Goal: Register for event/course

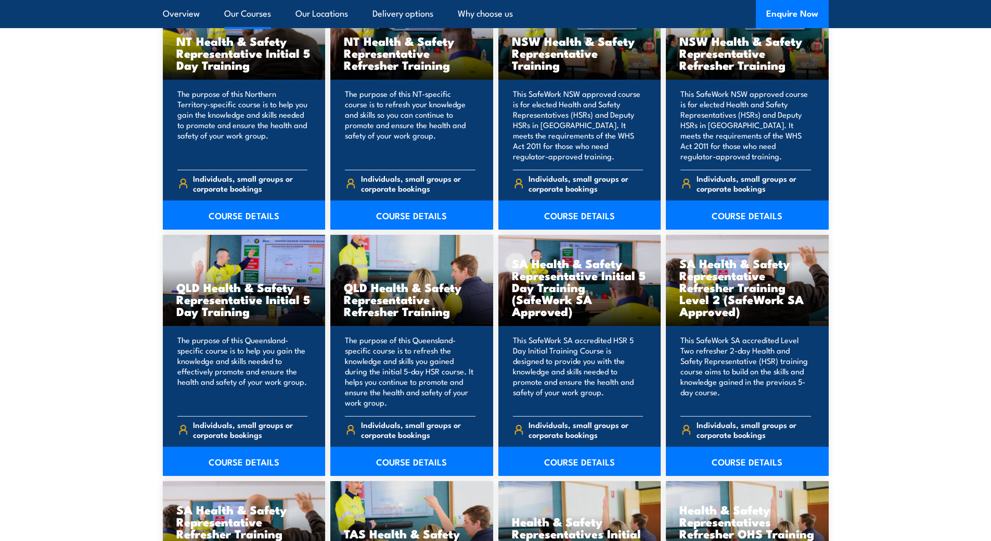
scroll to position [1093, 0]
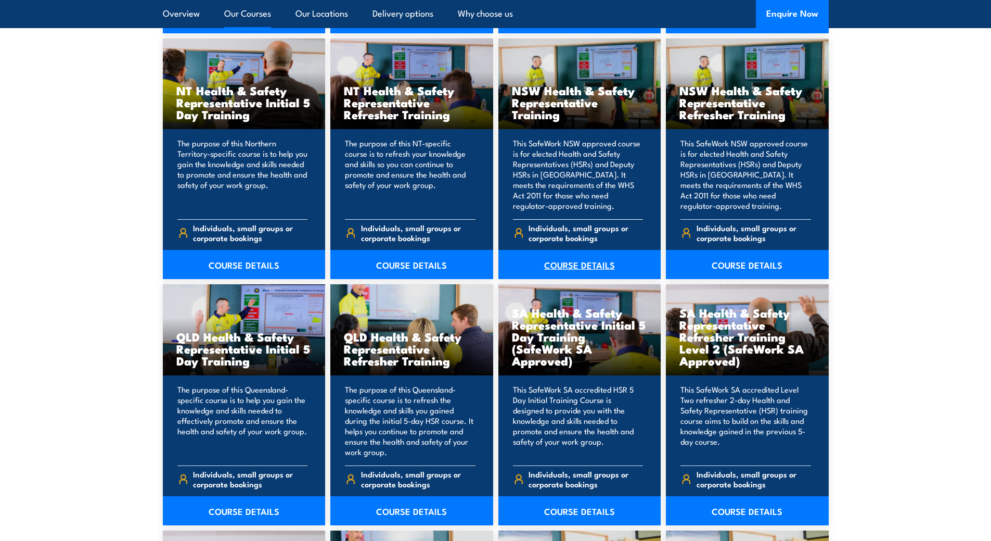
click at [563, 260] on link "COURSE DETAILS" at bounding box center [579, 264] width 163 height 29
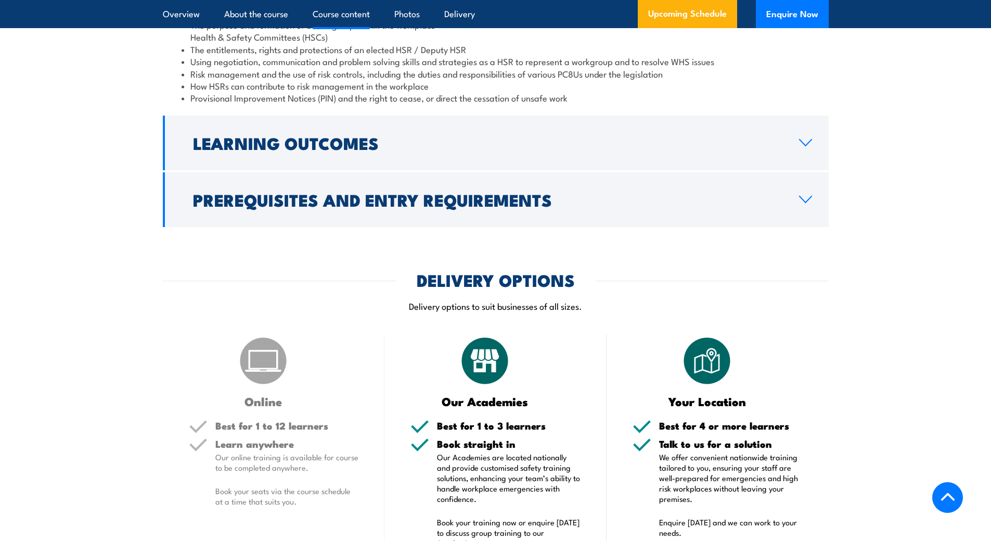
scroll to position [1249, 0]
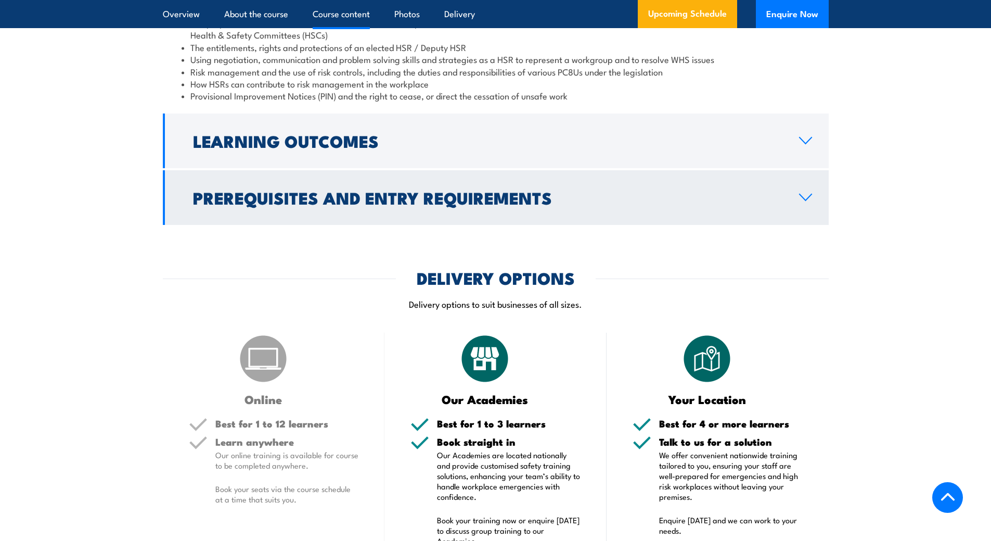
click at [805, 201] on icon at bounding box center [806, 197] width 14 height 8
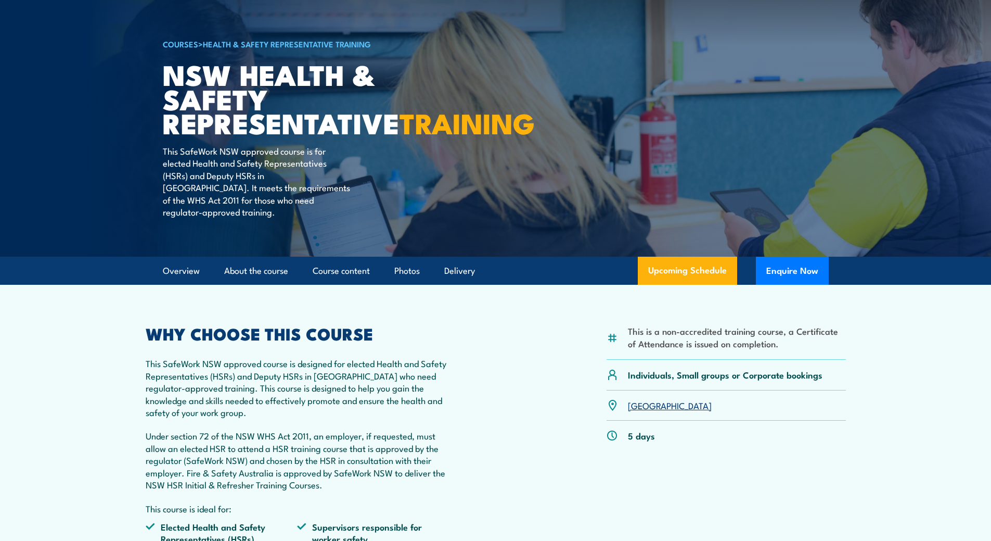
scroll to position [0, 0]
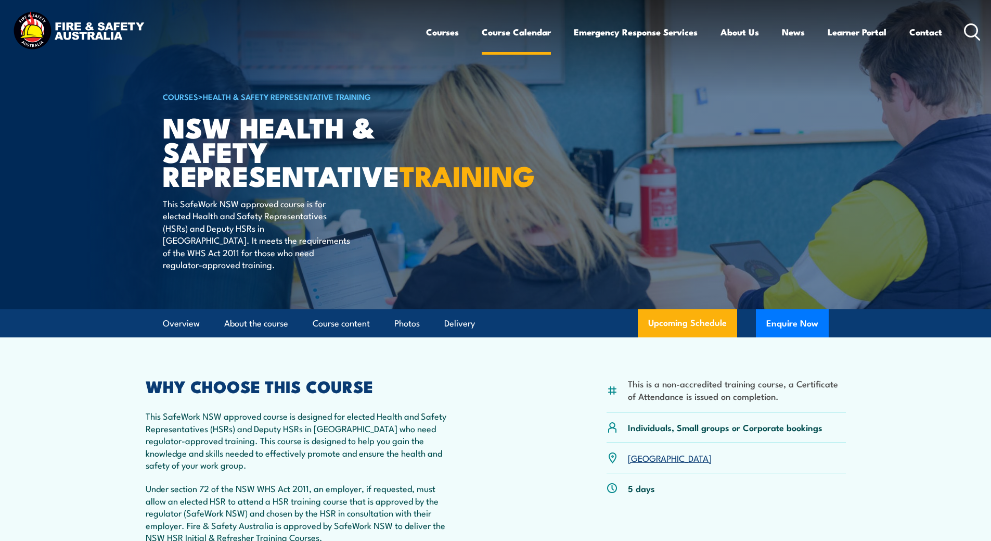
click at [525, 30] on link "Course Calendar" at bounding box center [516, 32] width 69 height 28
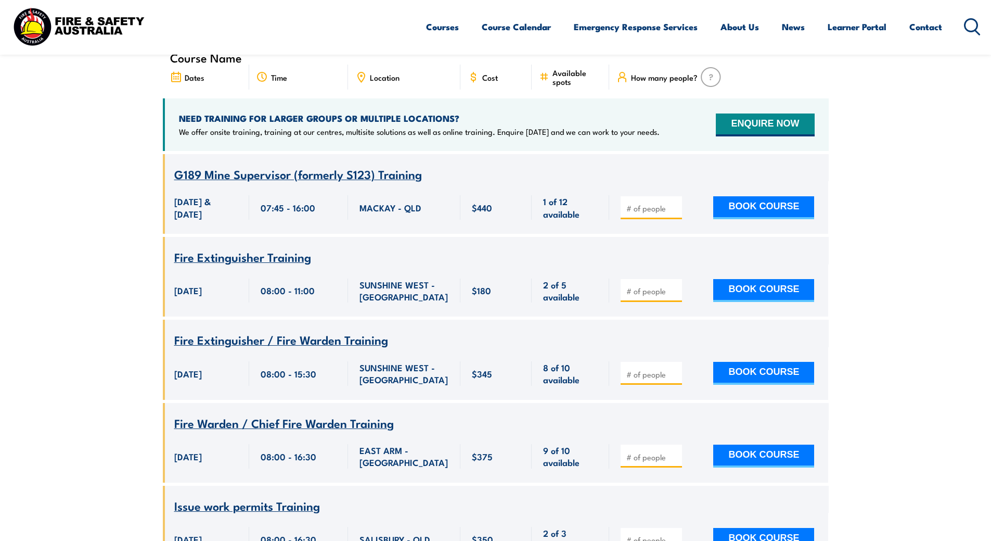
scroll to position [208, 0]
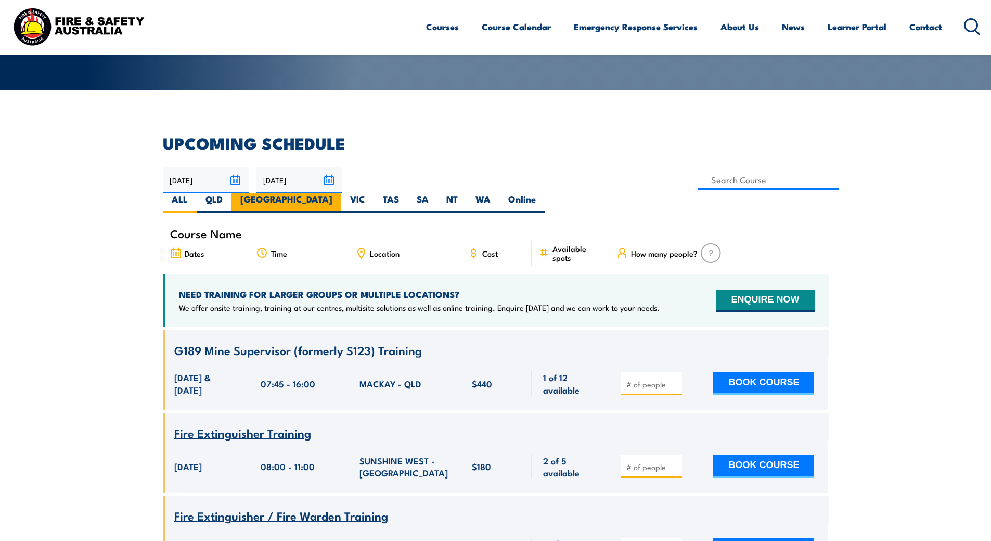
click at [341, 193] on label "[GEOGRAPHIC_DATA]" at bounding box center [287, 203] width 110 height 20
click at [339, 193] on input "[GEOGRAPHIC_DATA]" at bounding box center [335, 196] width 7 height 7
radio input "true"
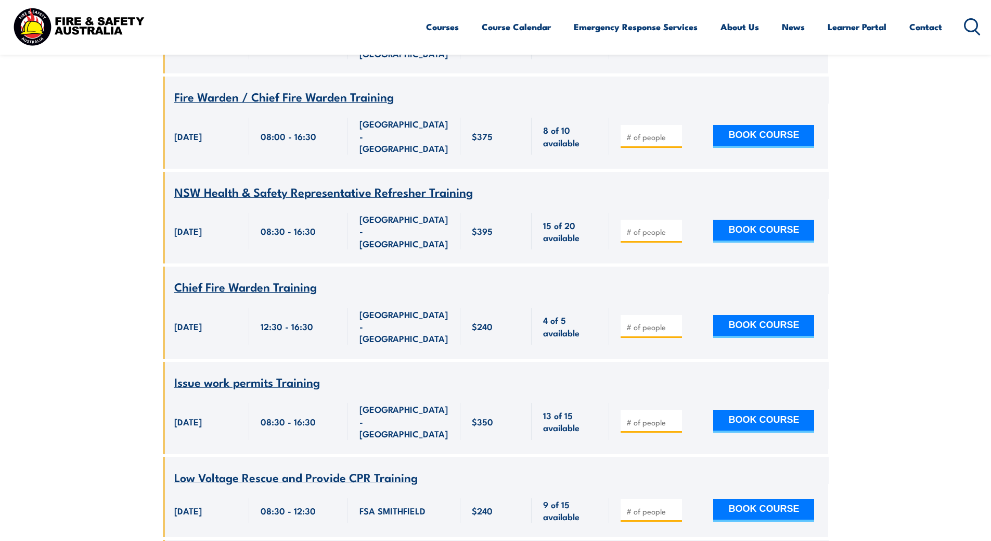
scroll to position [1020, 0]
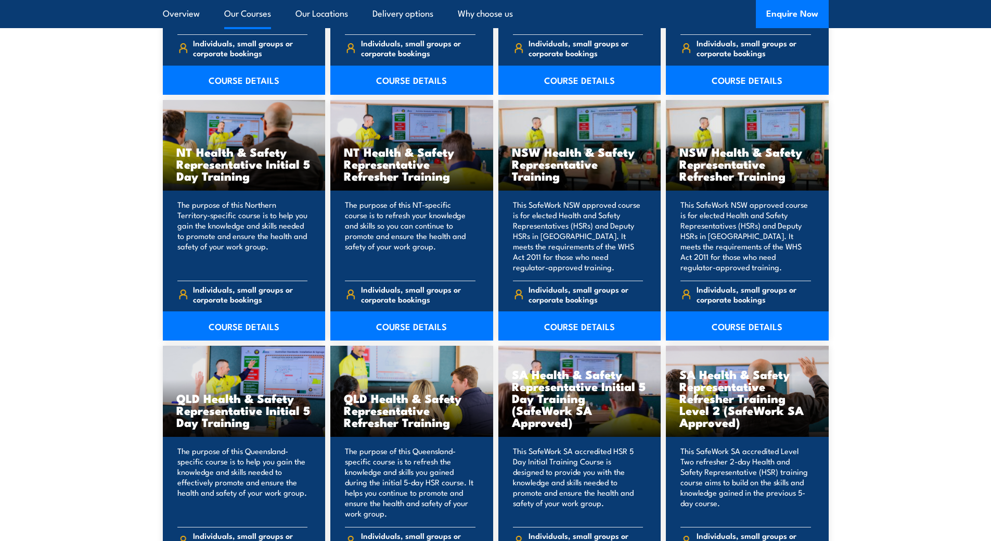
scroll to position [1093, 0]
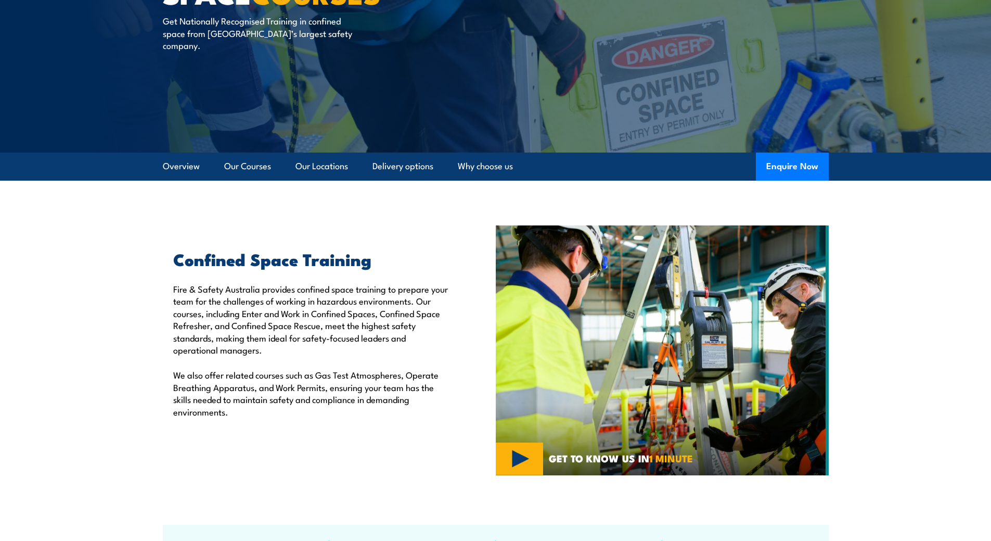
scroll to position [104, 0]
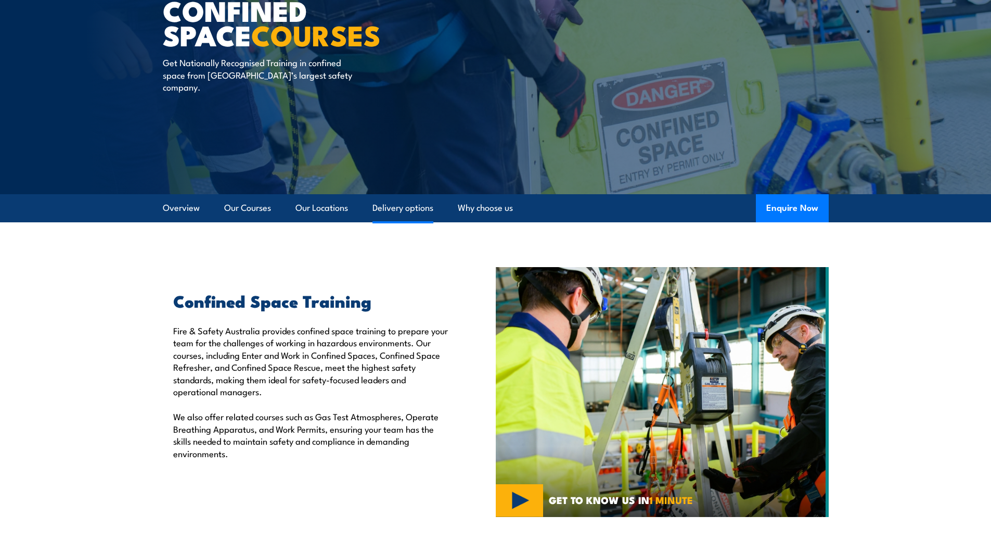
click at [417, 207] on link "Delivery options" at bounding box center [402, 208] width 61 height 28
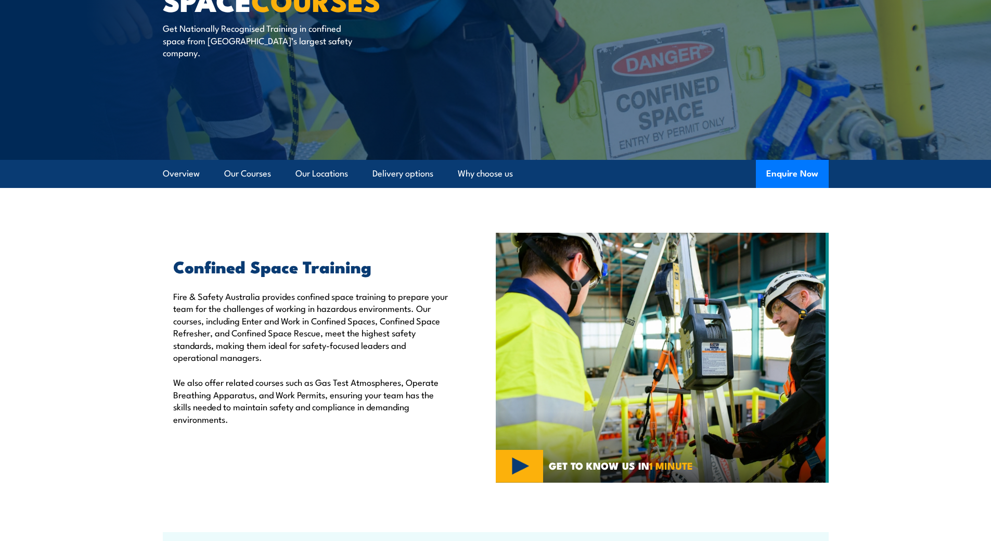
scroll to position [136, 0]
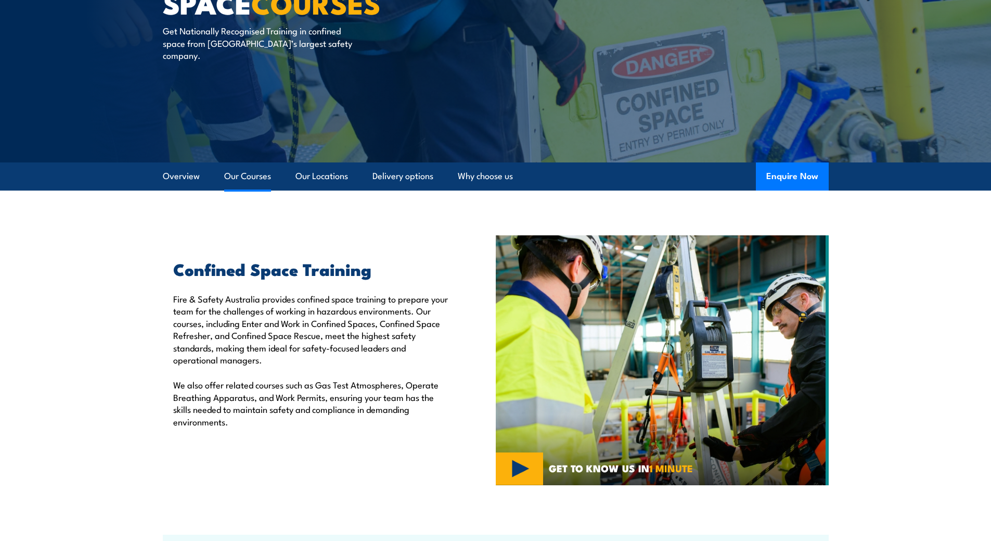
click at [243, 174] on link "Our Courses" at bounding box center [247, 176] width 47 height 28
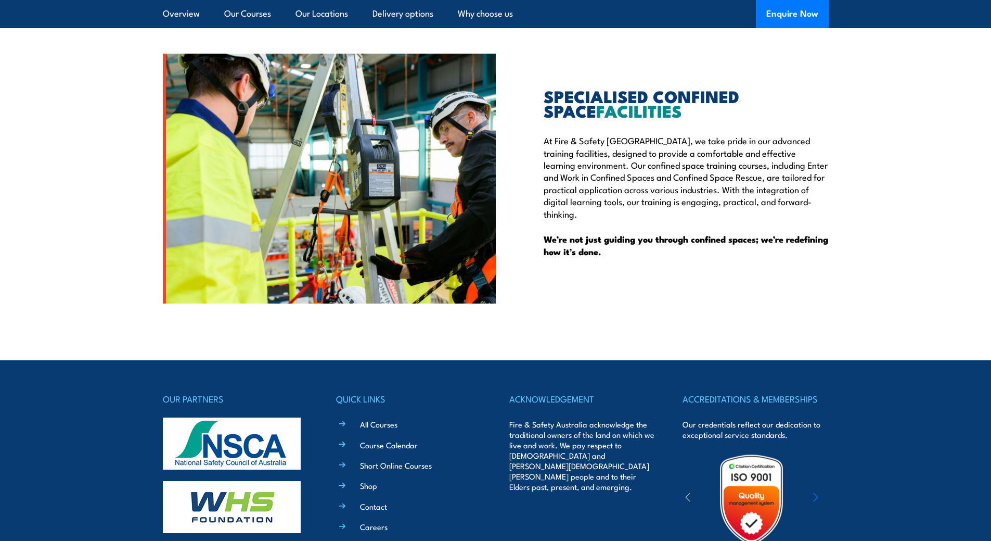
scroll to position [2624, 0]
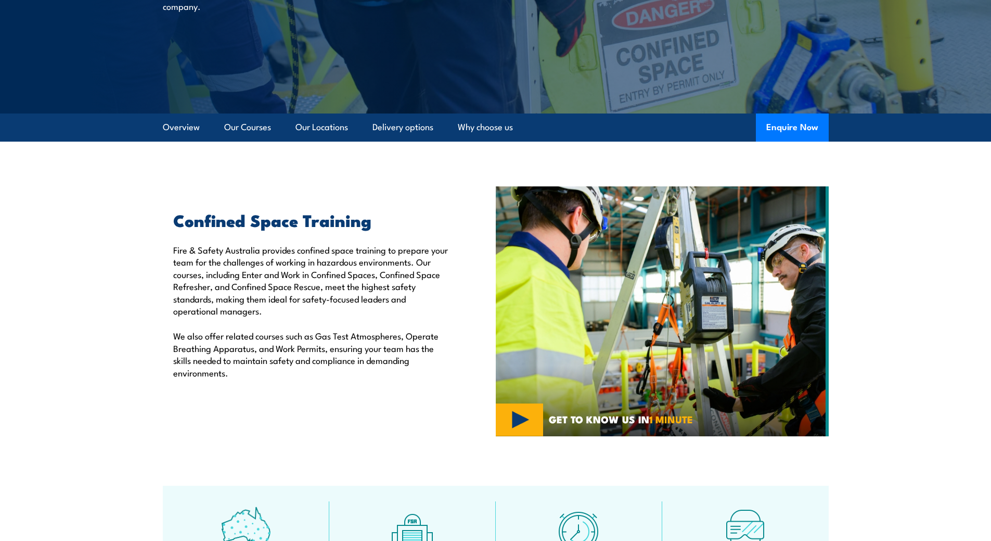
scroll to position [162, 0]
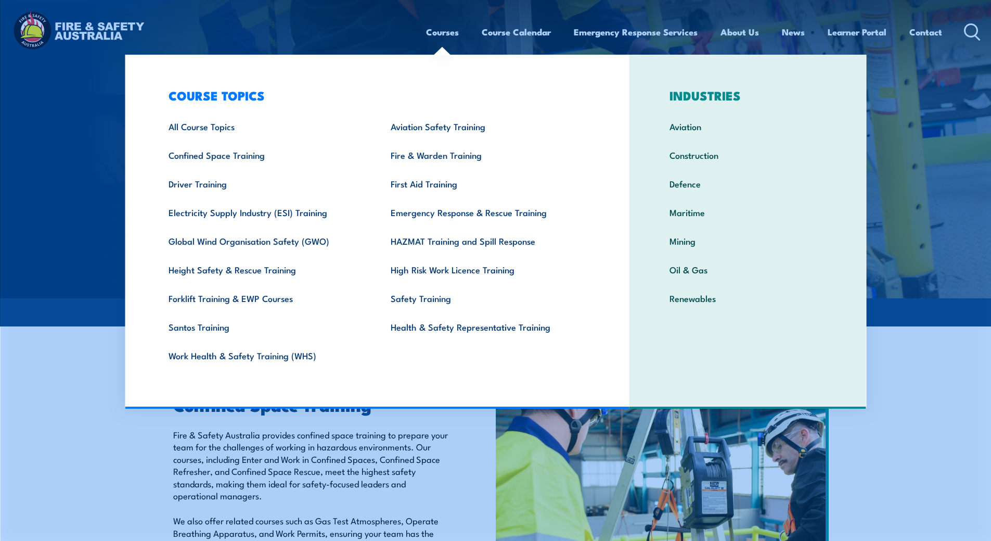
click at [446, 32] on link "Courses" at bounding box center [442, 32] width 33 height 28
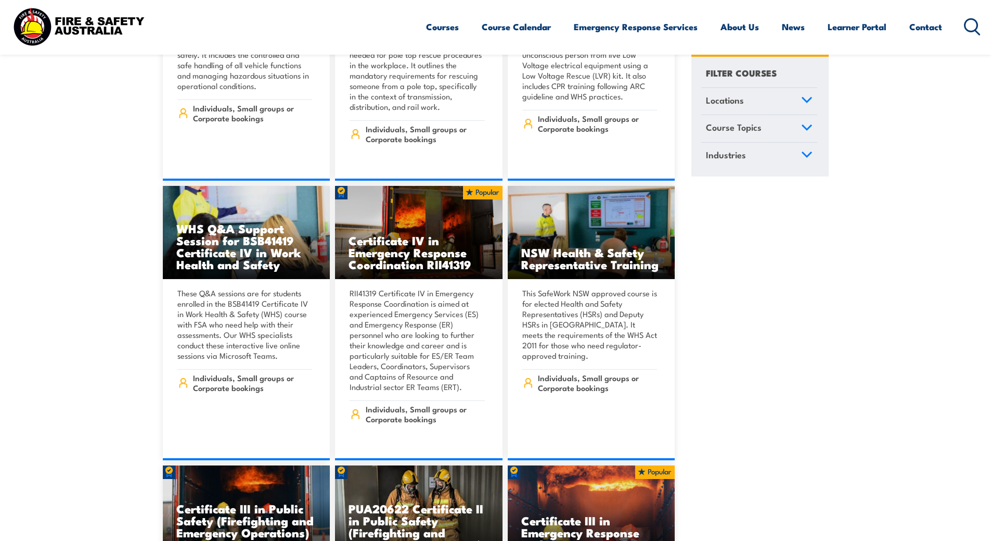
scroll to position [2081, 0]
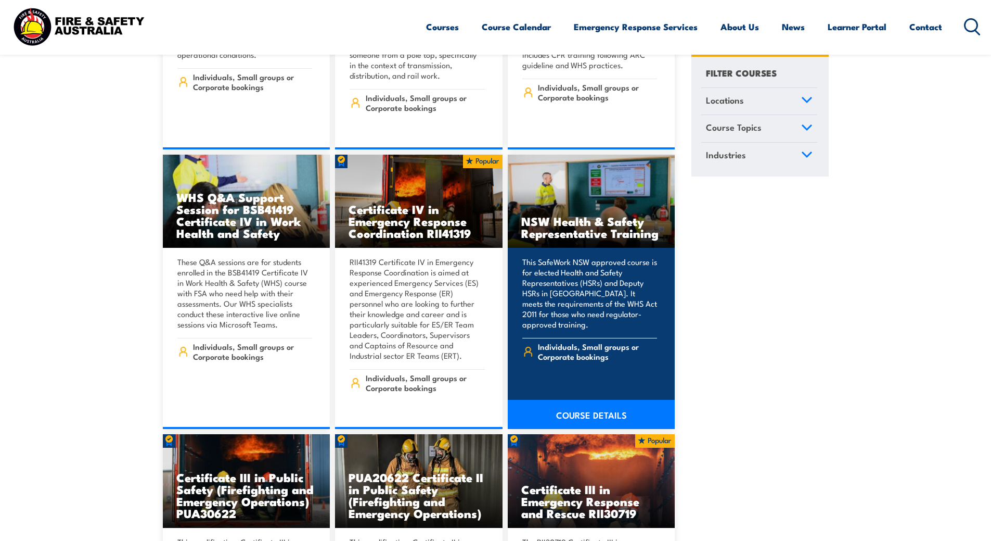
click at [576, 215] on h3 "NSW Health & Safety Representative Training" at bounding box center [591, 227] width 140 height 24
